Goal: Information Seeking & Learning: Compare options

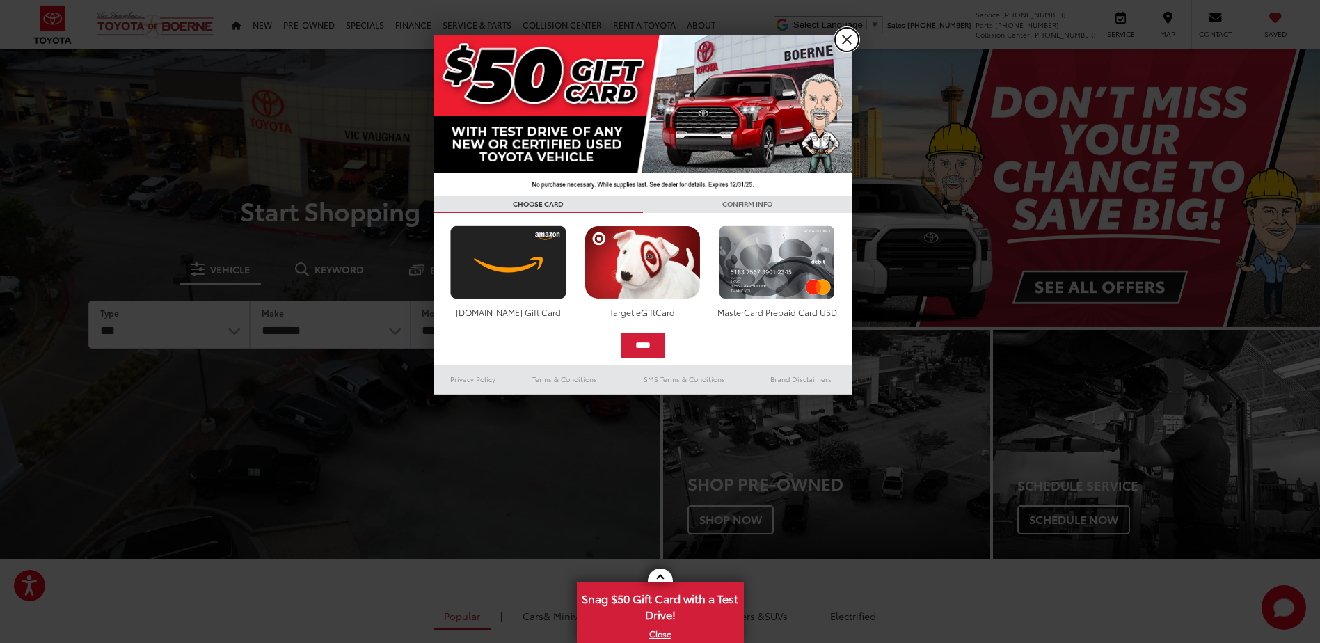
click at [850, 38] on link "X" at bounding box center [847, 40] width 24 height 24
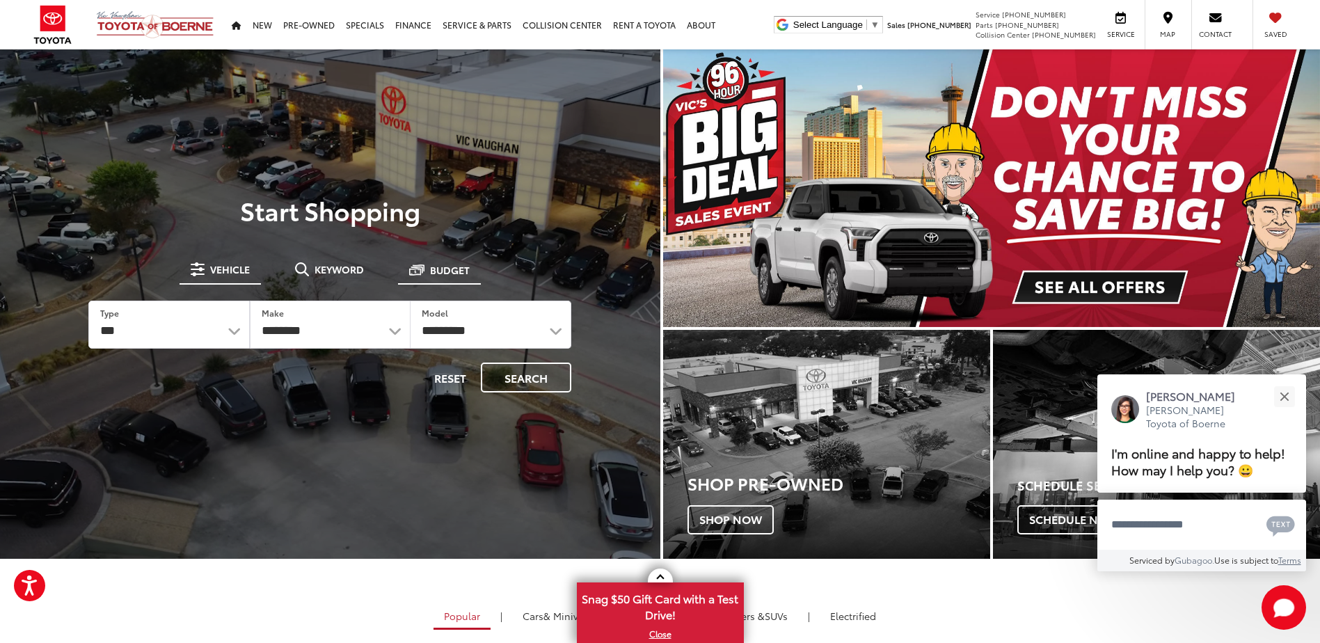
click at [440, 271] on span "Budget" at bounding box center [450, 270] width 40 height 10
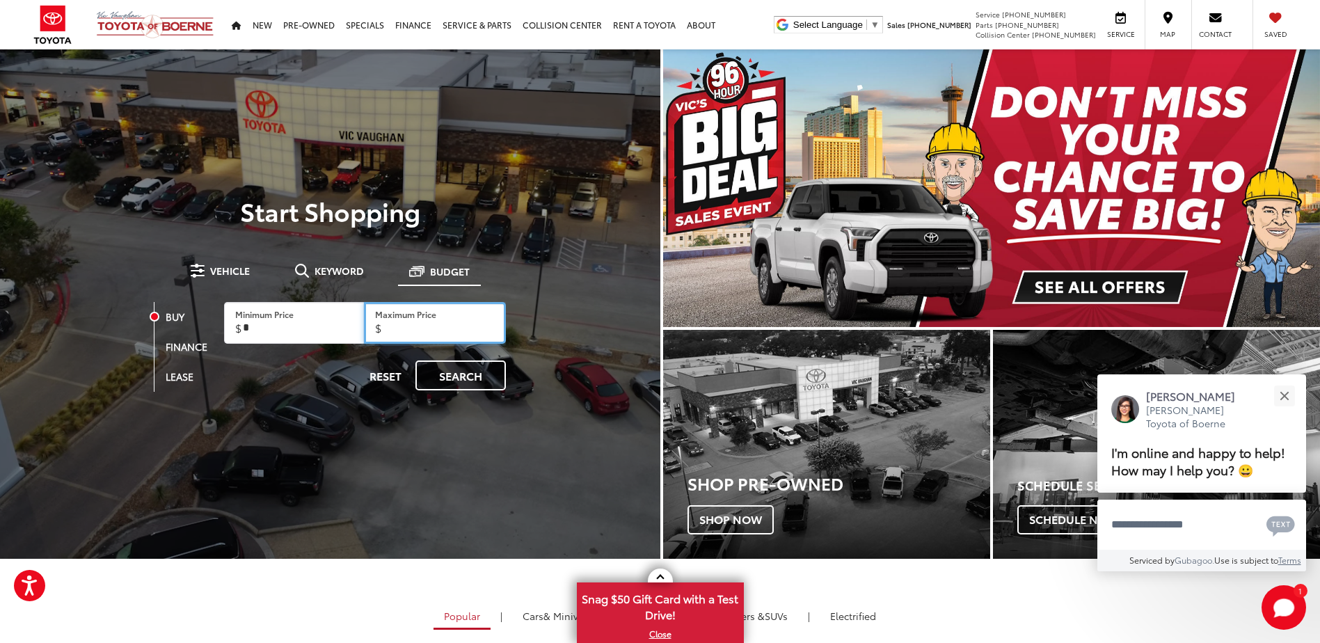
drag, startPoint x: 430, startPoint y: 326, endPoint x: 352, endPoint y: 328, distance: 78.0
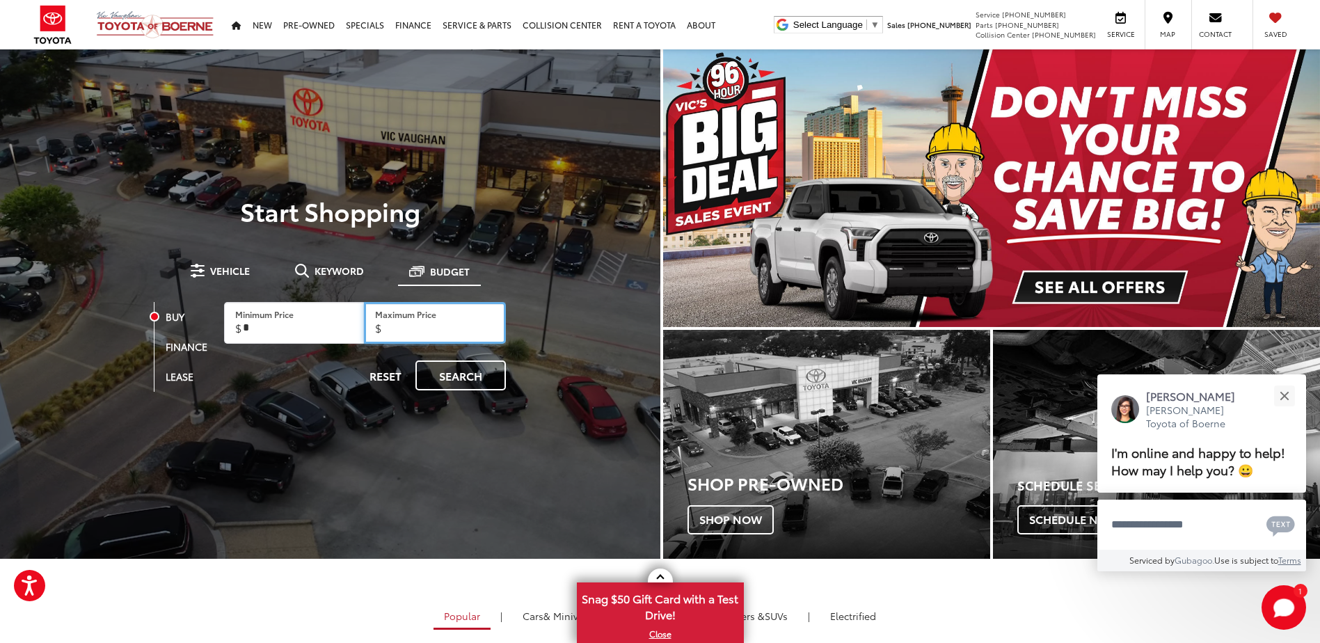
click at [352, 328] on div "Minimum Price Maximum Price" at bounding box center [365, 323] width 282 height 42
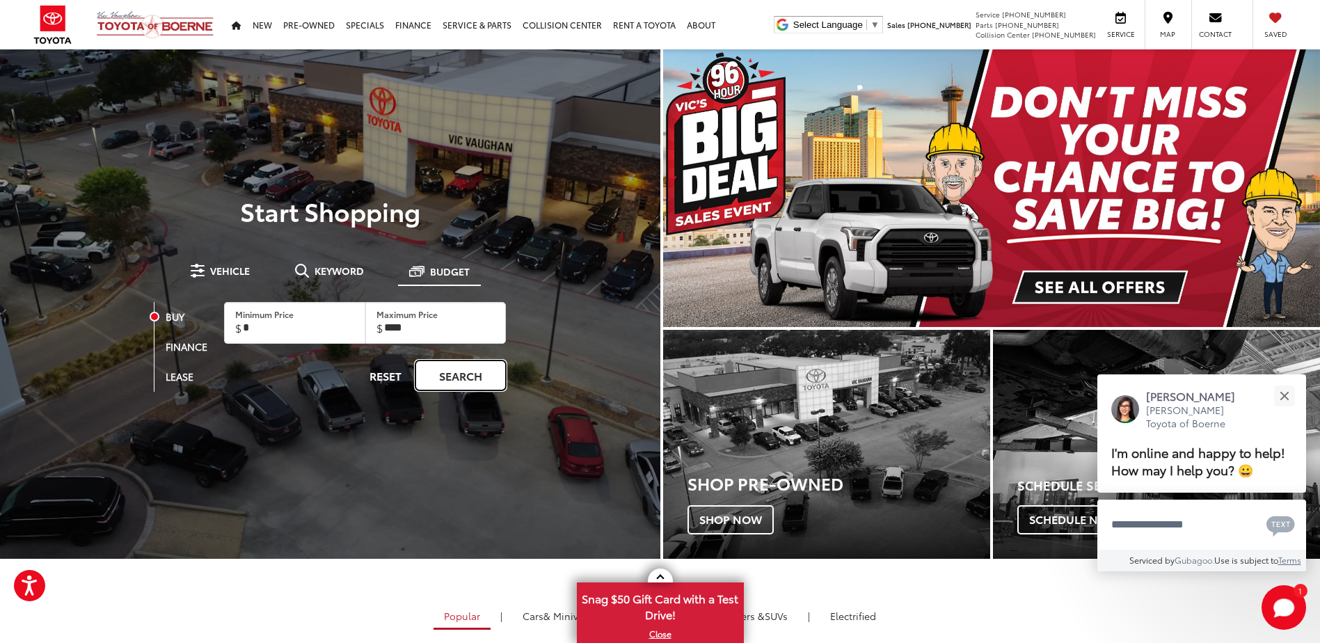
type input "*****"
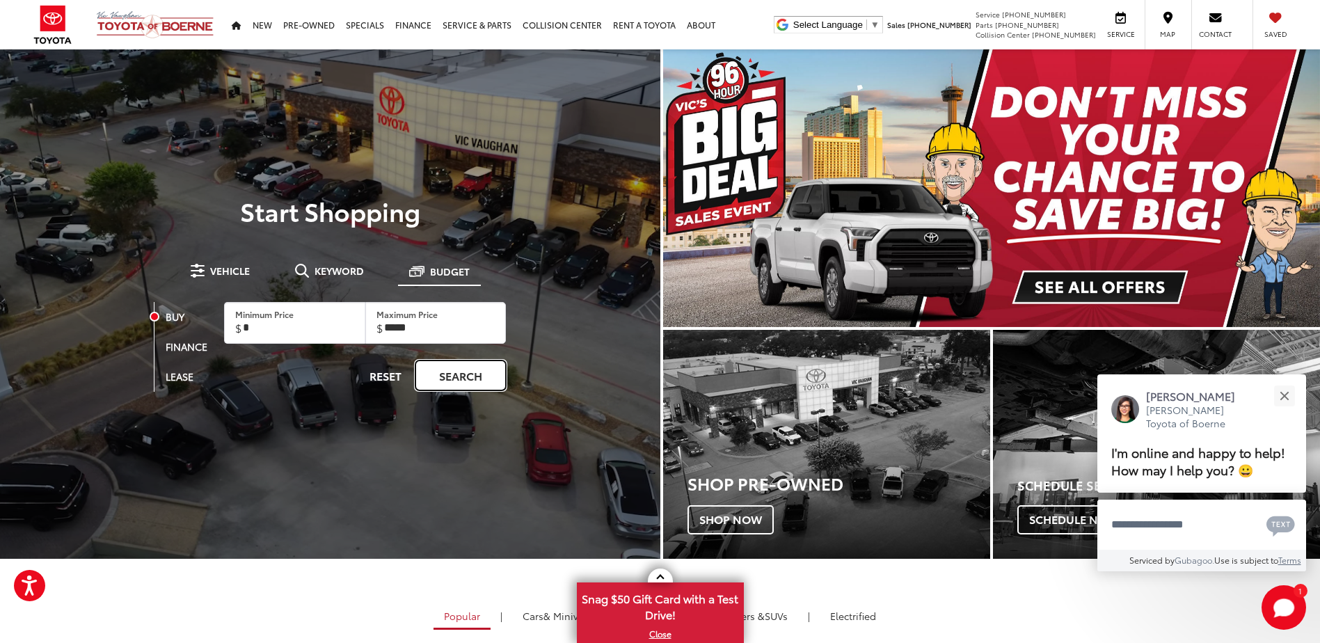
drag, startPoint x: 461, startPoint y: 376, endPoint x: 642, endPoint y: 386, distance: 181.2
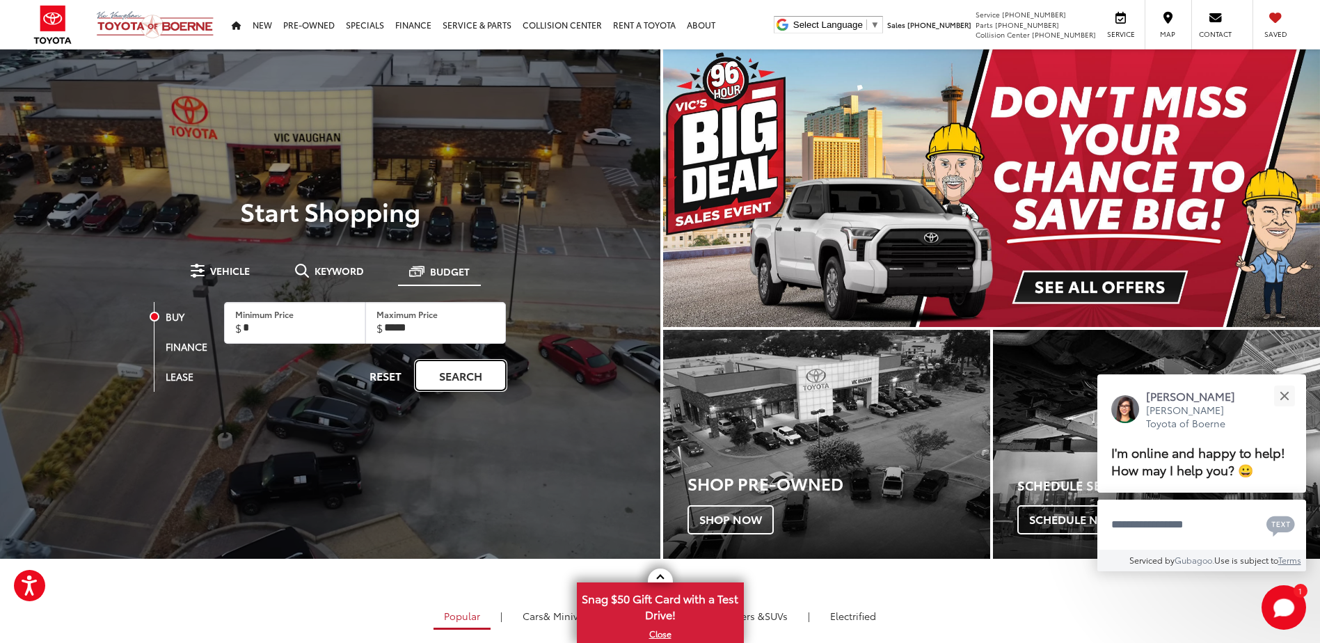
click at [461, 376] on link "Search" at bounding box center [460, 375] width 90 height 30
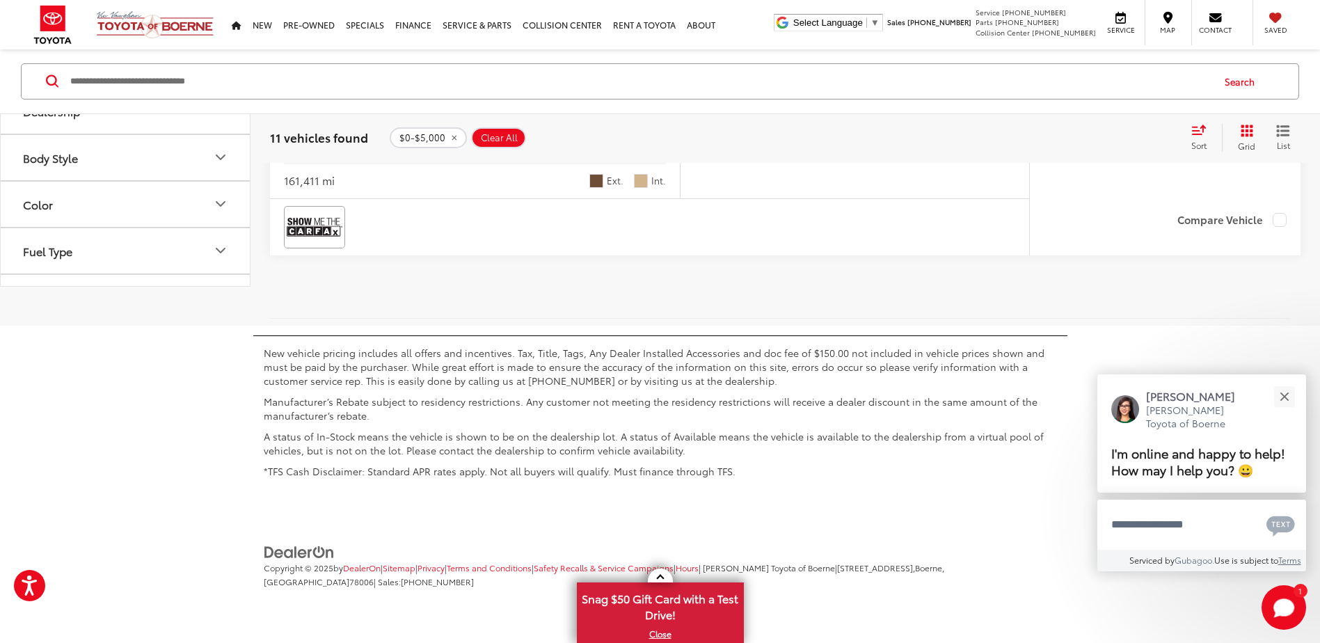
scroll to position [5599, 0]
